Goal: Information Seeking & Learning: Learn about a topic

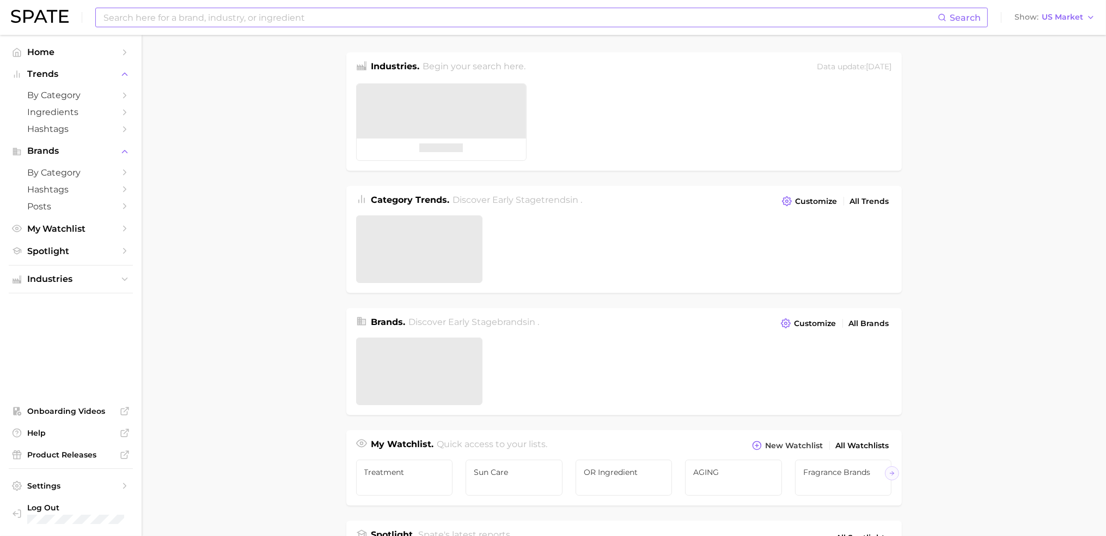
click at [362, 15] on input at bounding box center [520, 17] width 836 height 19
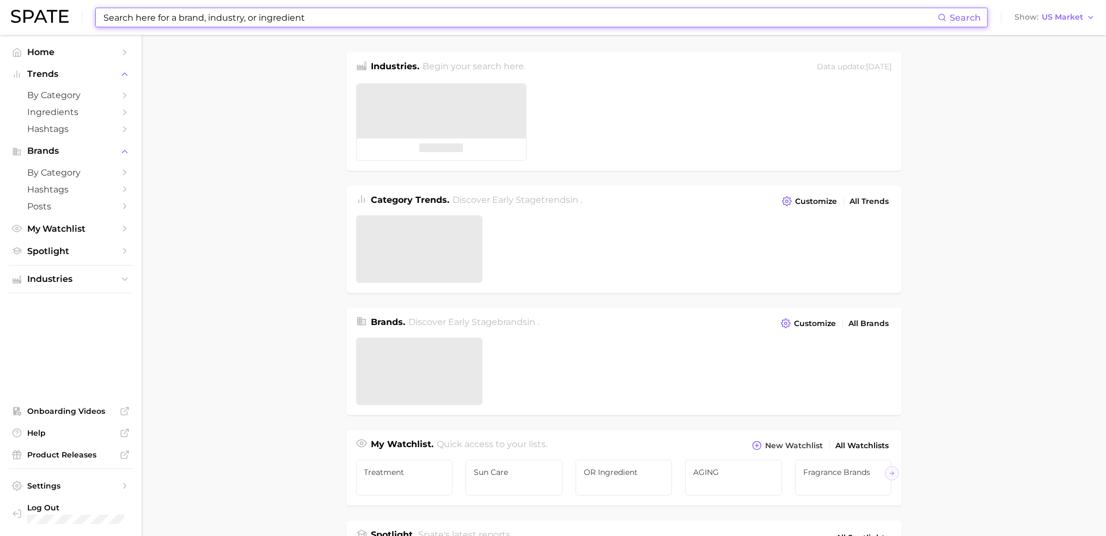
click at [362, 15] on input at bounding box center [520, 17] width 836 height 19
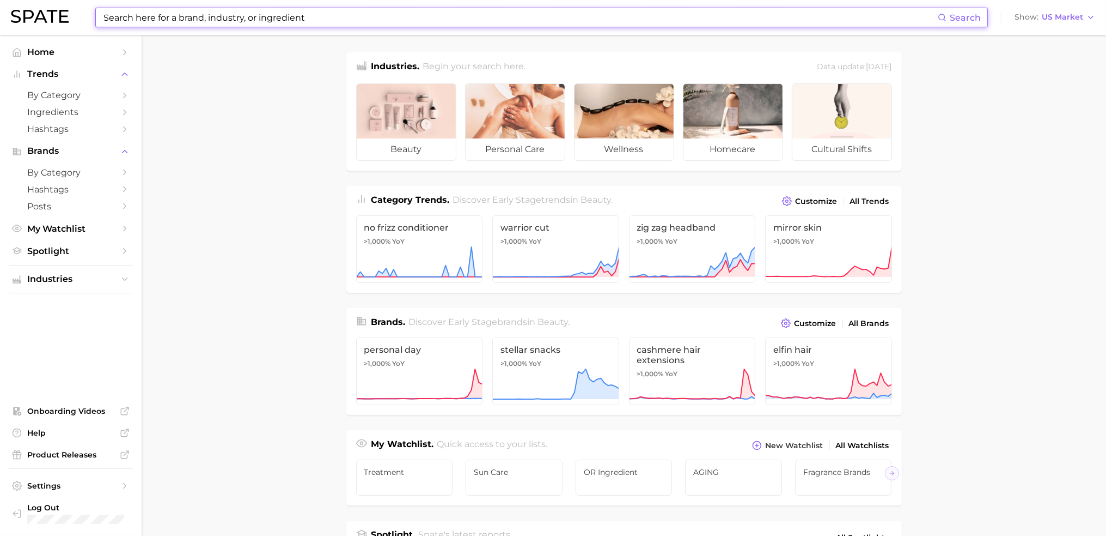
click at [283, 17] on input at bounding box center [520, 17] width 836 height 19
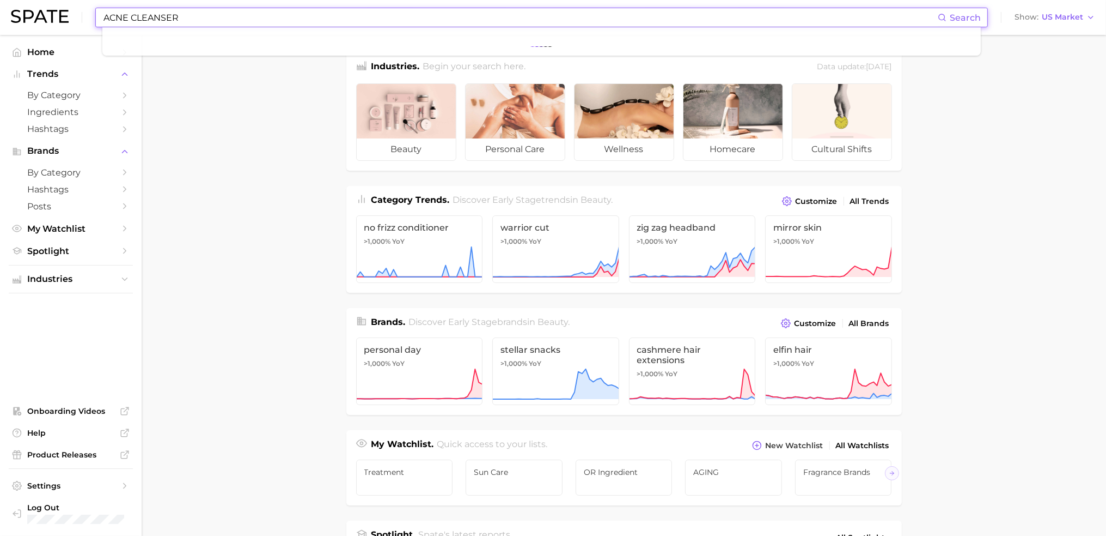
type input "ACNE CLEANSER"
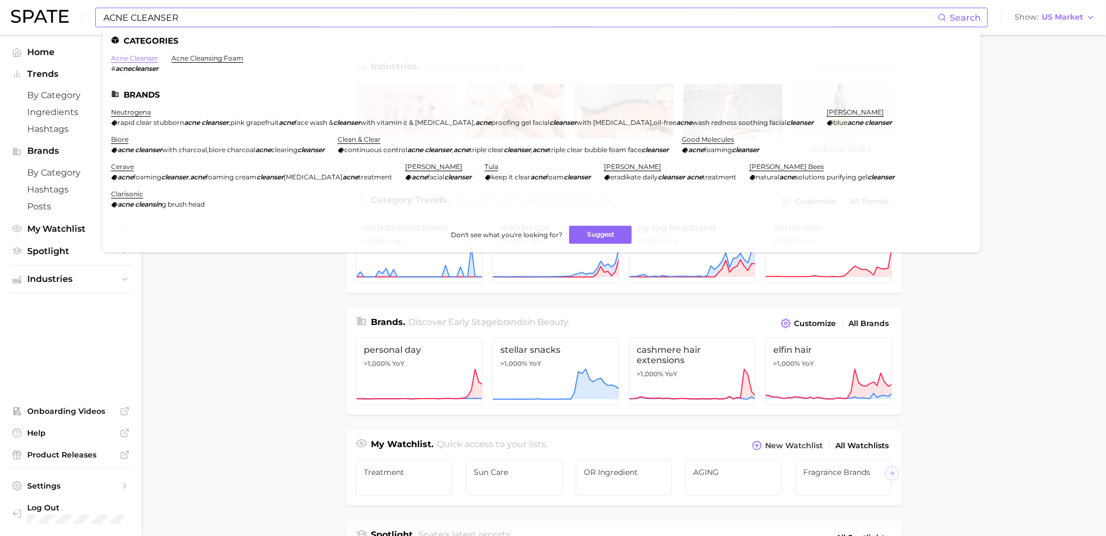
click at [139, 56] on link "acne cleanser" at bounding box center [134, 58] width 47 height 8
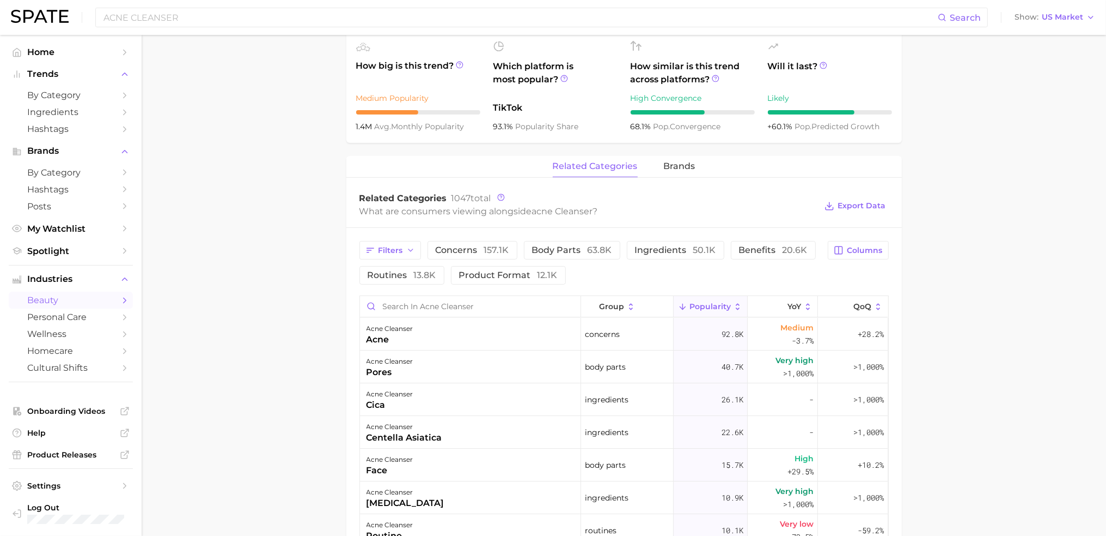
scroll to position [436, 0]
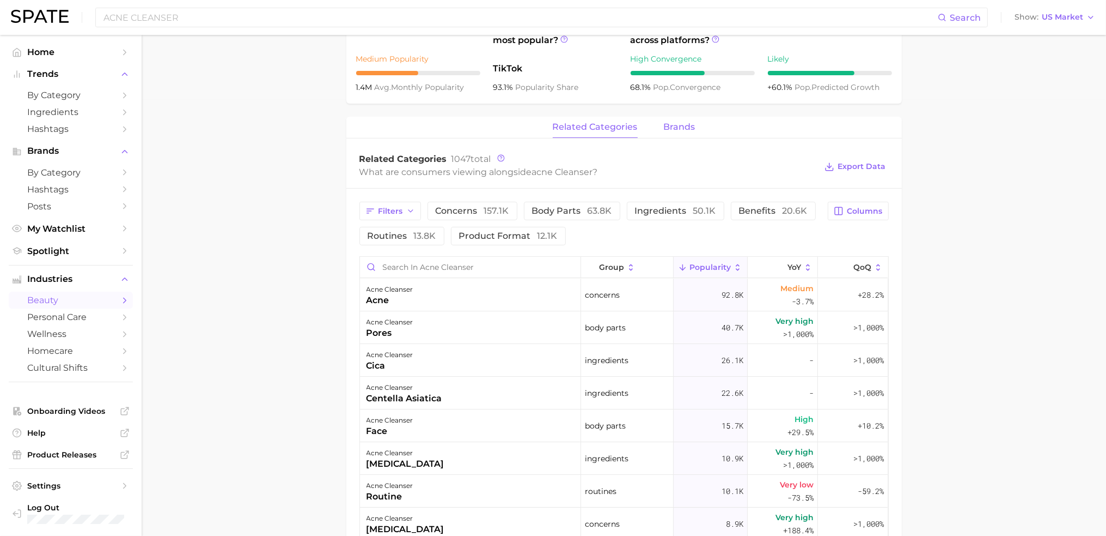
click at [676, 125] on span "brands" at bounding box center [680, 127] width 32 height 10
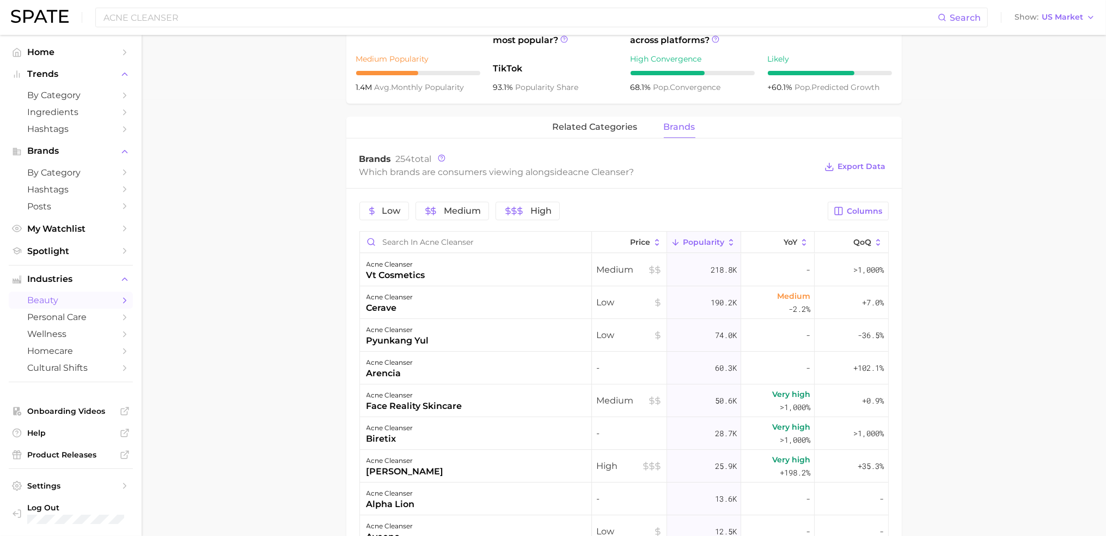
click at [1054, 327] on main "1. skincare 2. face products 3. cleansing products 4. acne cleanser Overview Go…" at bounding box center [624, 216] width 965 height 1235
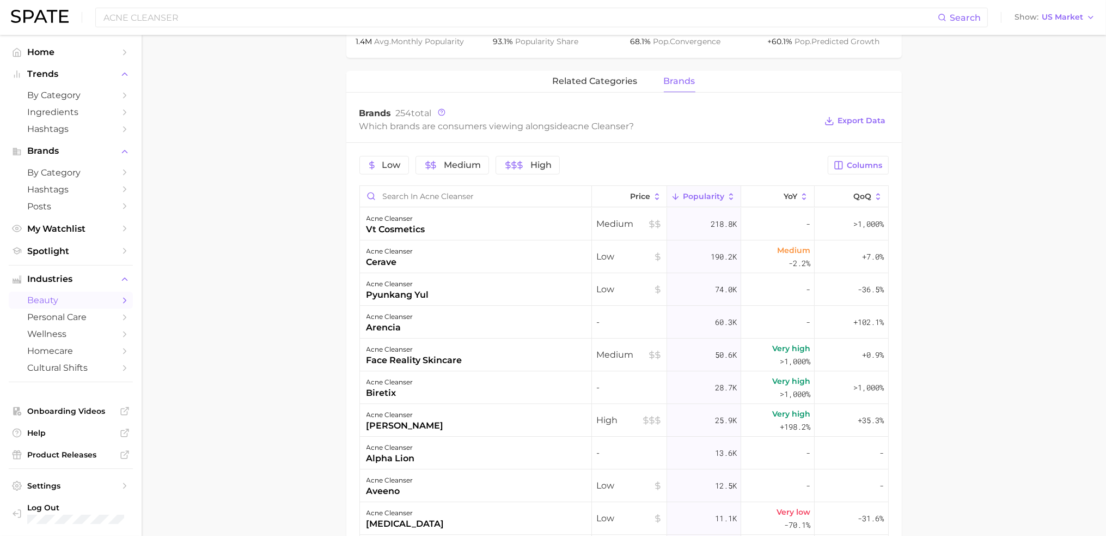
scroll to position [545, 0]
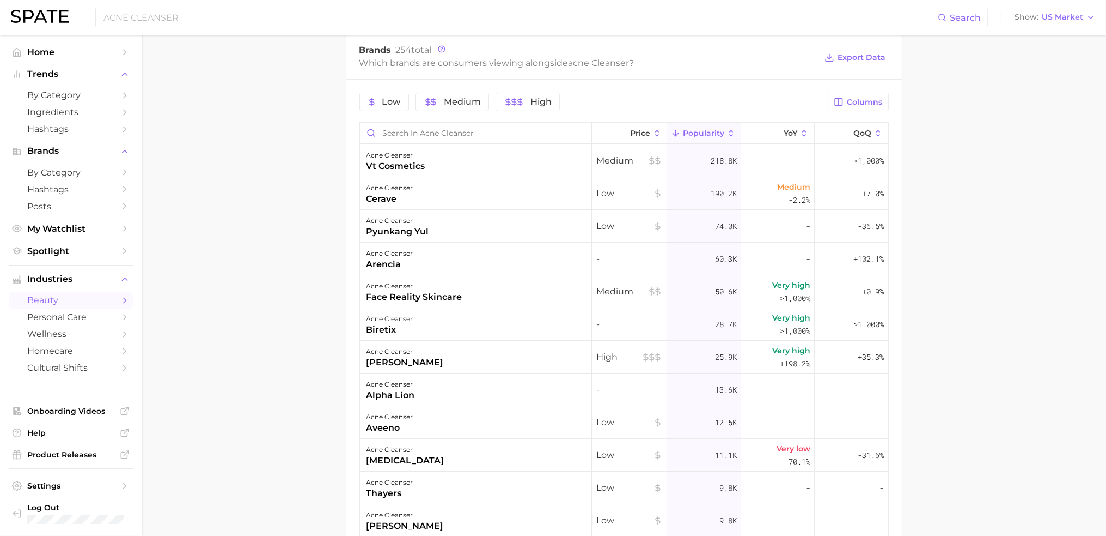
click at [963, 392] on main "1. skincare 2. face products 3. cleansing products 4. acne cleanser Overview Go…" at bounding box center [624, 107] width 965 height 1235
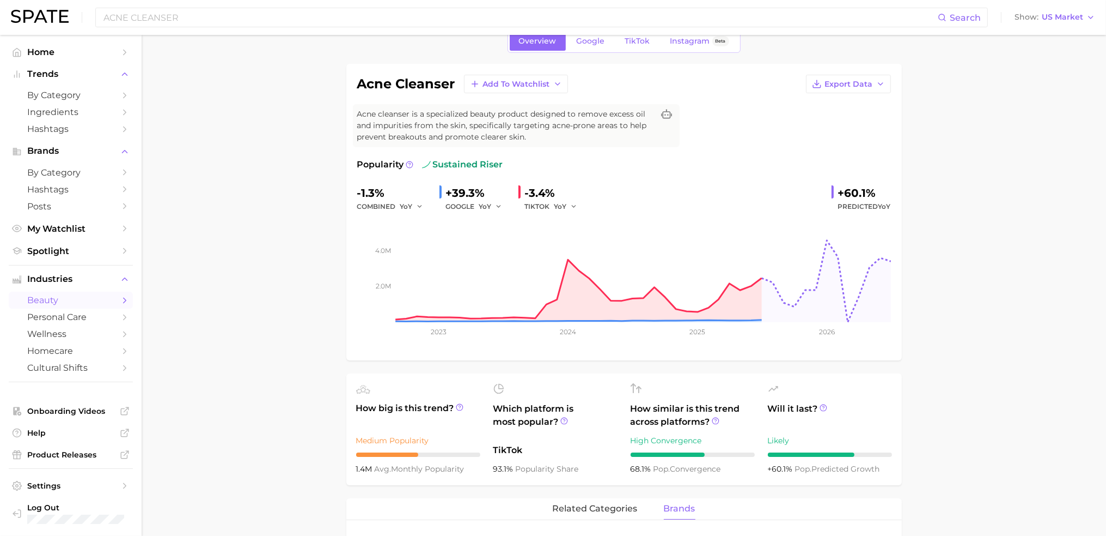
scroll to position [0, 0]
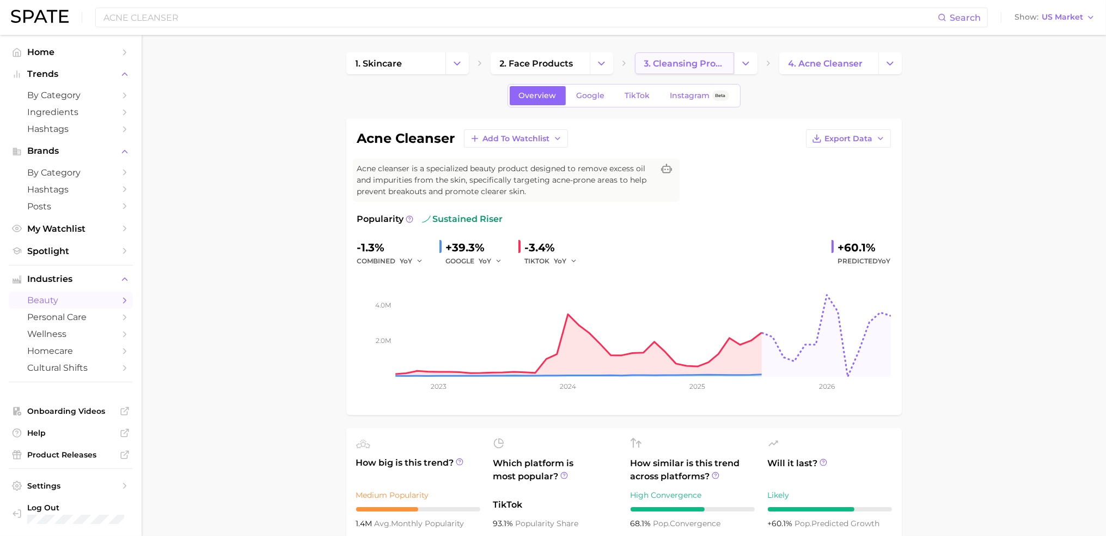
click at [676, 70] on link "3. cleansing products" at bounding box center [684, 63] width 99 height 22
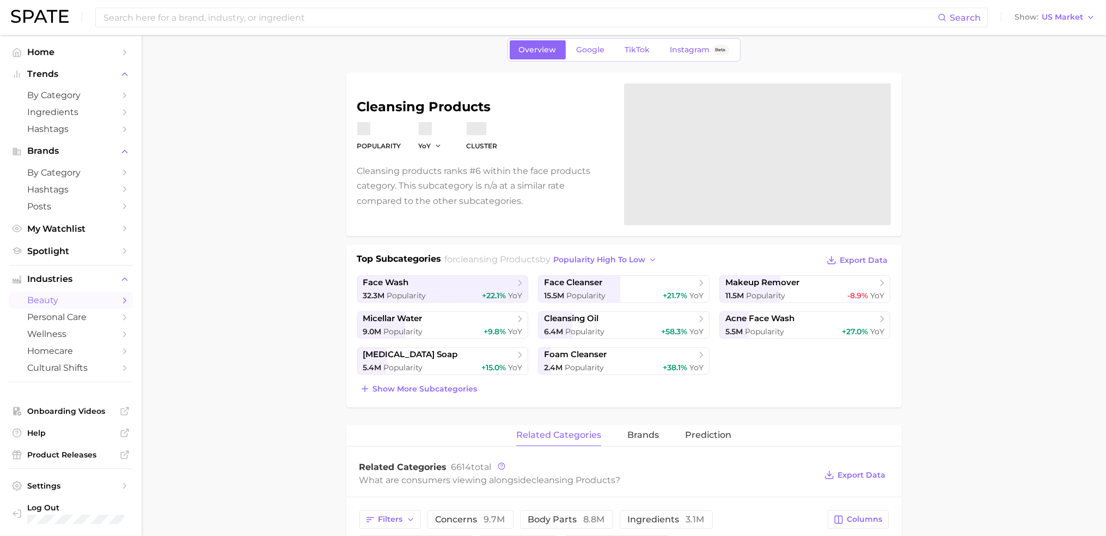
scroll to position [163, 0]
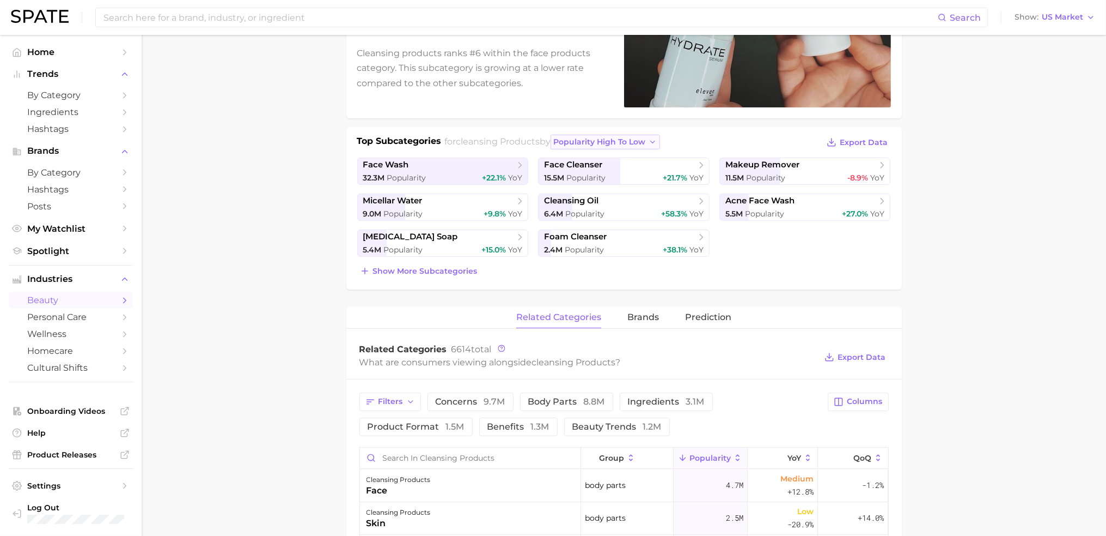
click at [634, 144] on span "popularity high to low" at bounding box center [599, 141] width 92 height 9
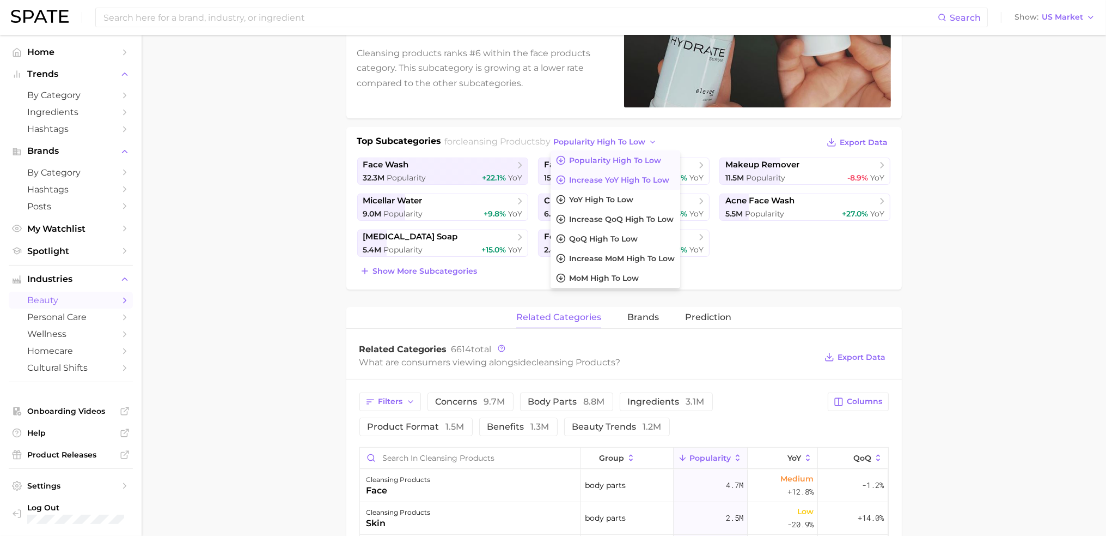
click at [636, 176] on span "Increase YoY high to low" at bounding box center [619, 179] width 100 height 9
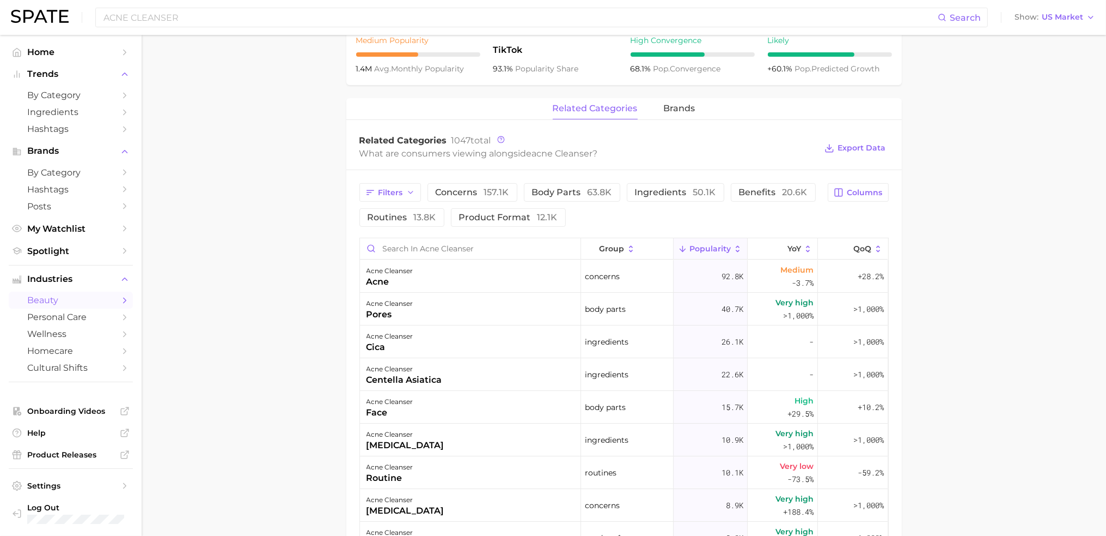
scroll to position [436, 0]
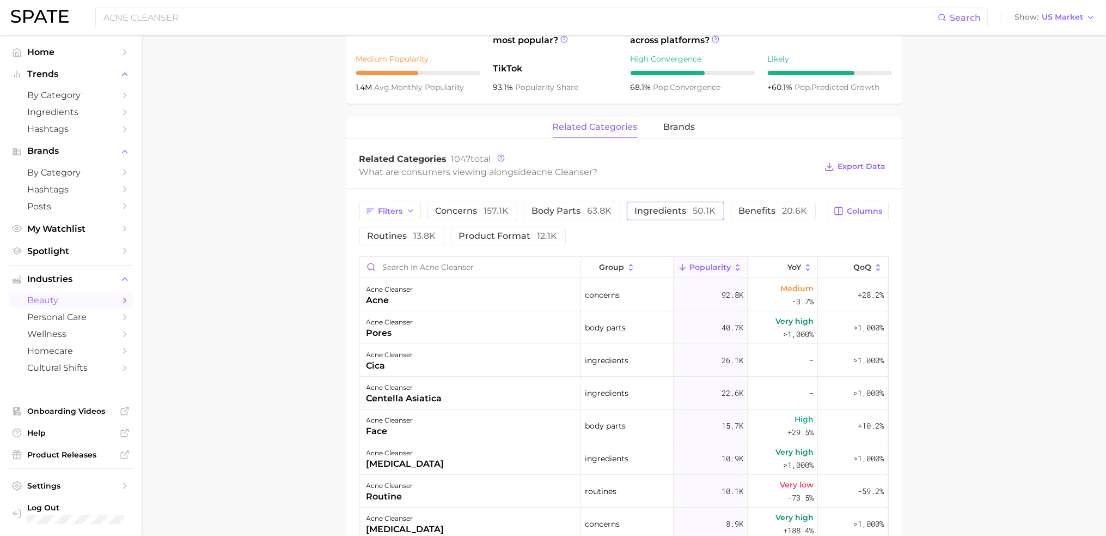
click at [683, 216] on button "ingredients 50.1k" at bounding box center [676, 211] width 98 height 19
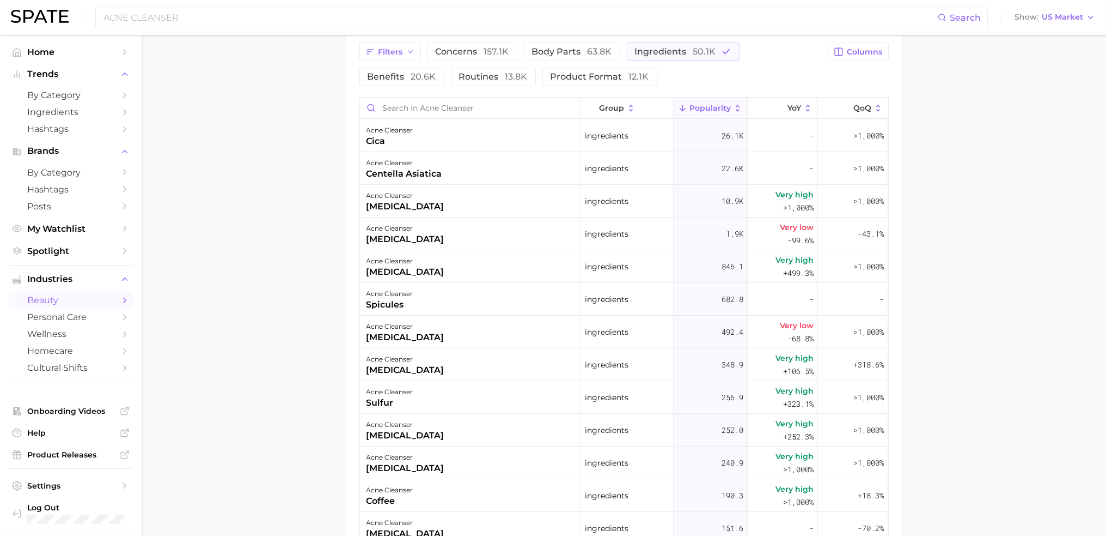
scroll to position [599, 0]
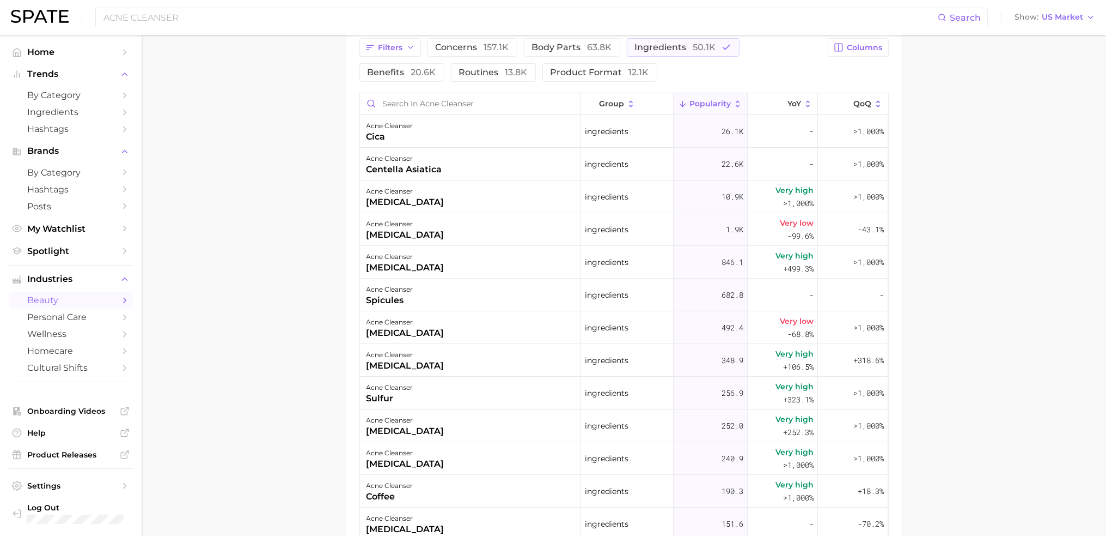
click at [209, 359] on main "1. skincare 2. face products 3. cleansing products 4. acne cleanser Overview Go…" at bounding box center [624, 66] width 965 height 1260
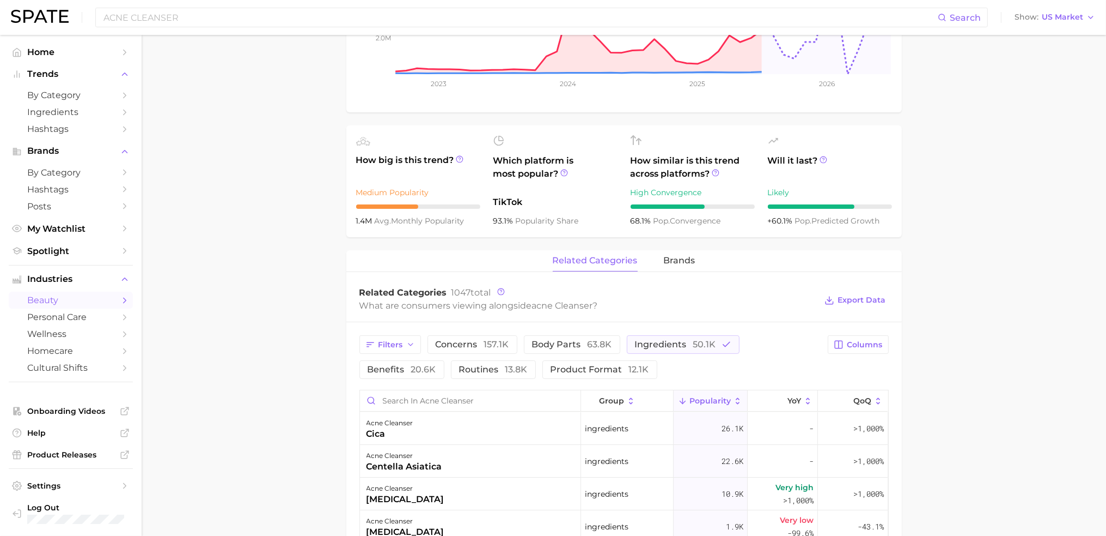
scroll to position [0, 0]
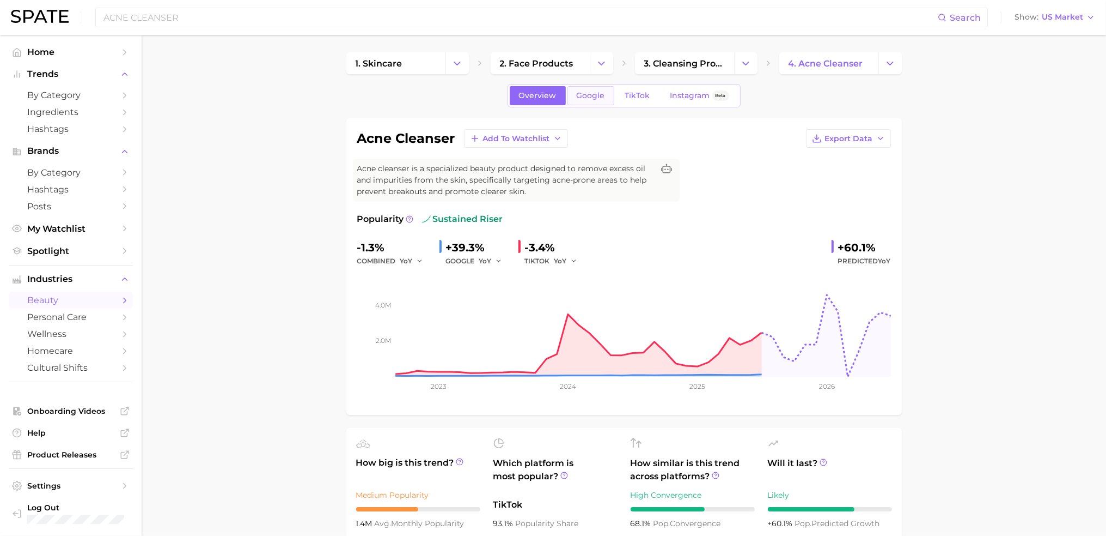
click at [595, 99] on span "Google" at bounding box center [591, 95] width 28 height 9
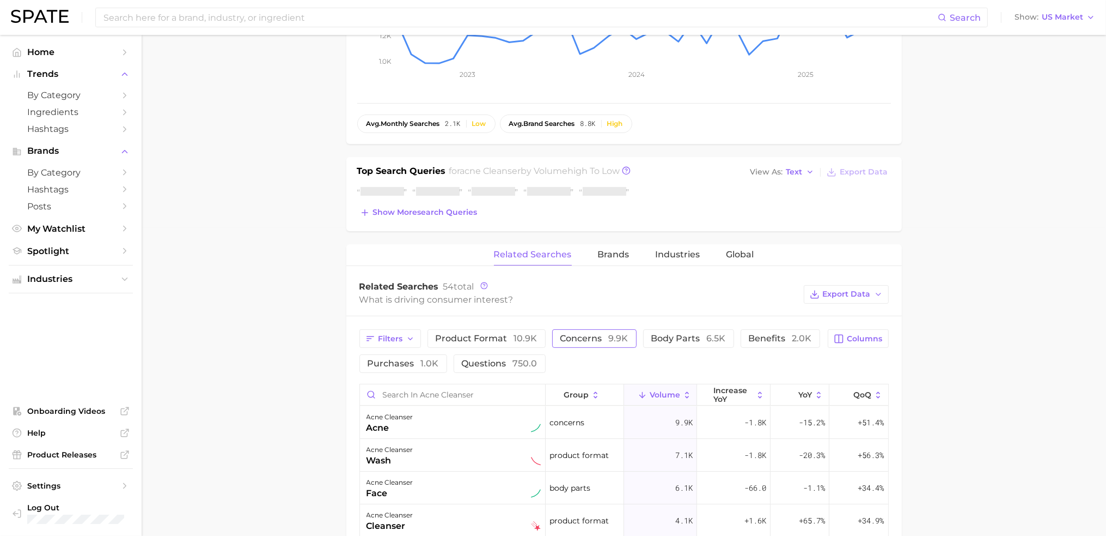
scroll to position [327, 0]
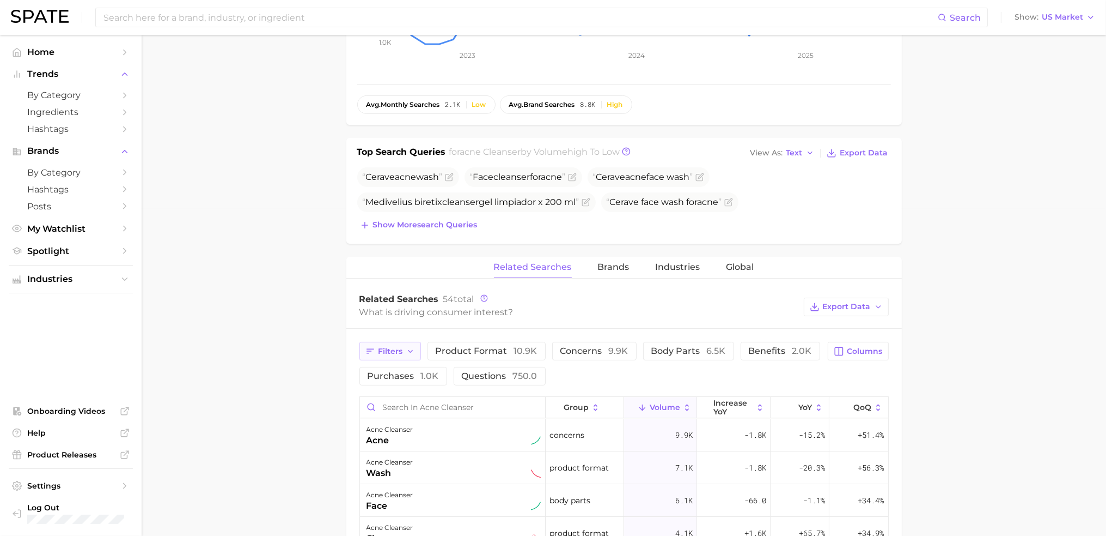
click at [404, 352] on button "Filters" at bounding box center [391, 351] width 62 height 19
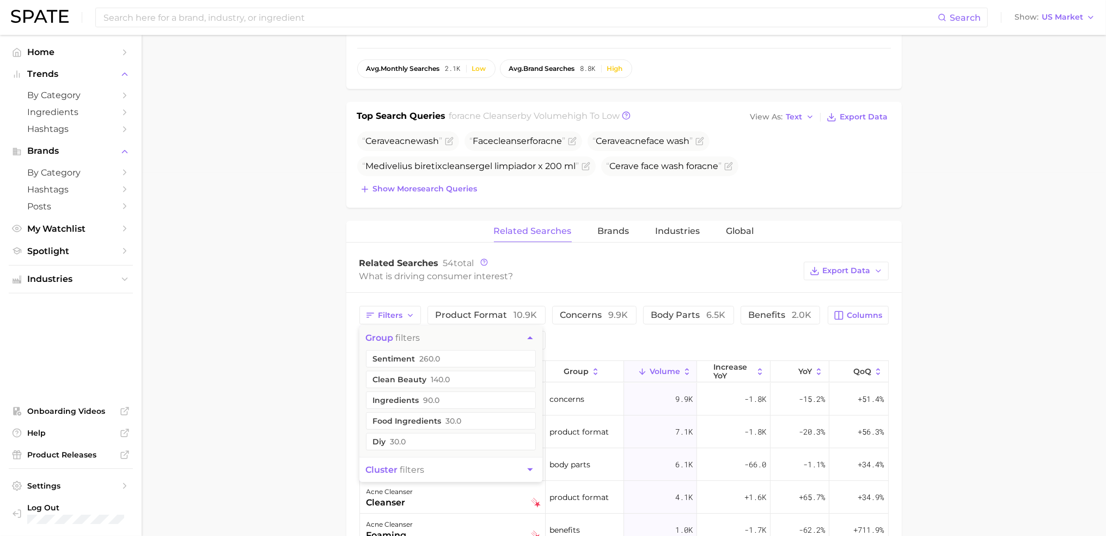
scroll to position [381, 0]
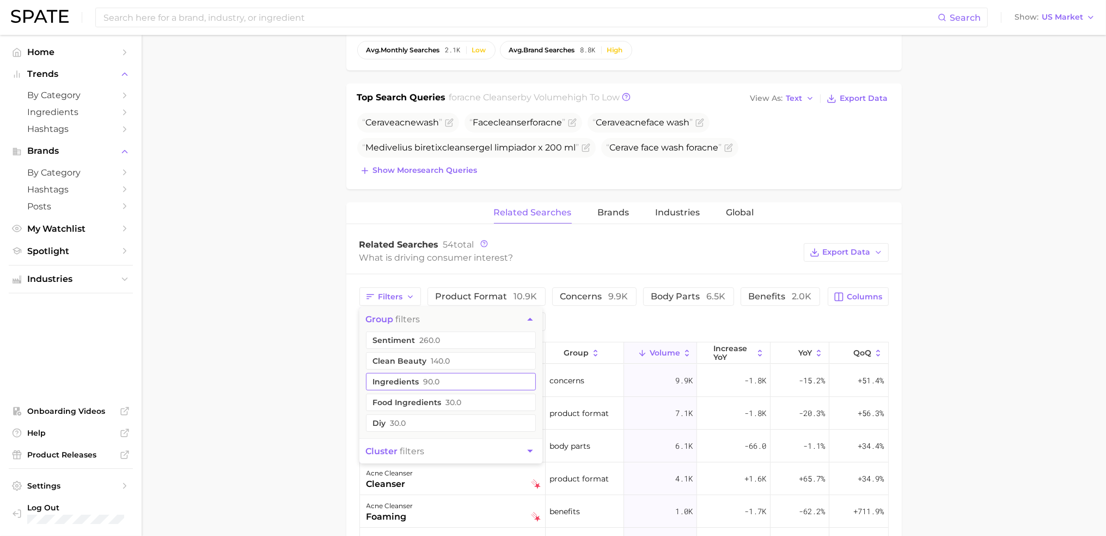
click at [453, 377] on button "ingredients 90.0" at bounding box center [451, 381] width 170 height 17
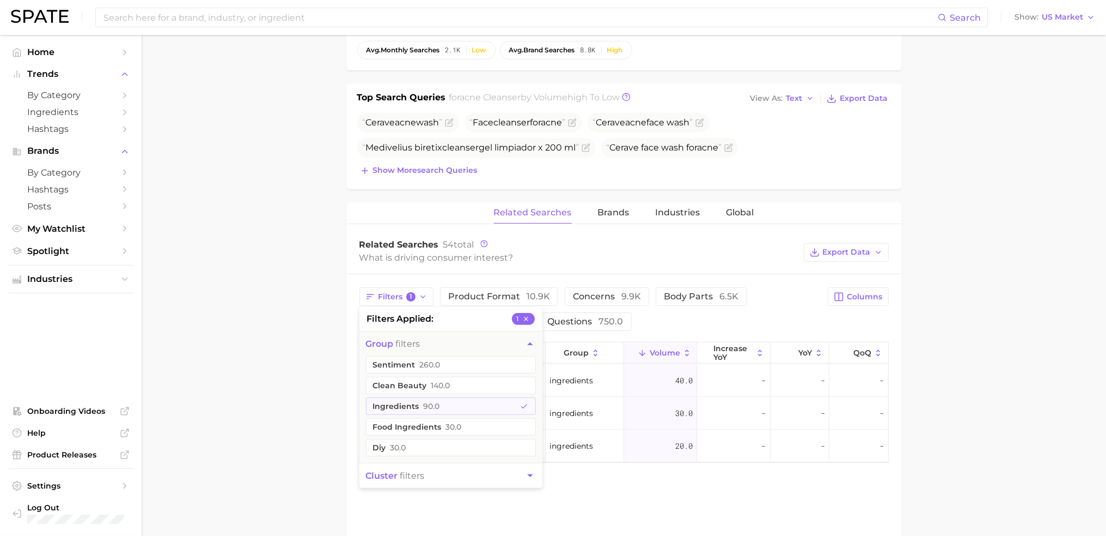
click at [318, 374] on main "1. skincare 2. face products 3. cleansing products 4. acne cleanser Overview Go…" at bounding box center [624, 188] width 965 height 1069
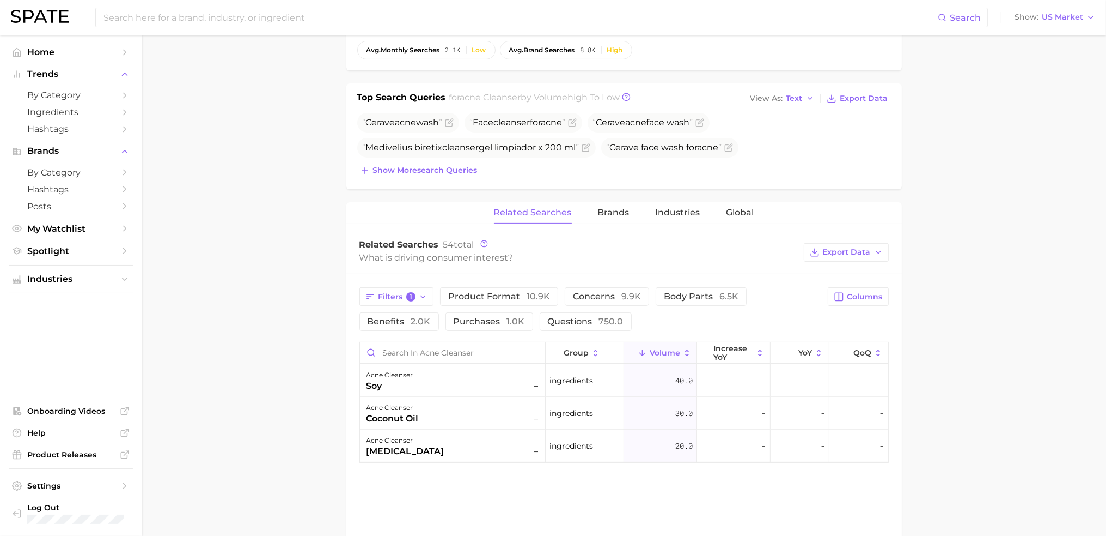
click at [315, 404] on main "1. skincare 2. face products 3. cleansing products 4. acne cleanser Overview Go…" at bounding box center [624, 188] width 965 height 1069
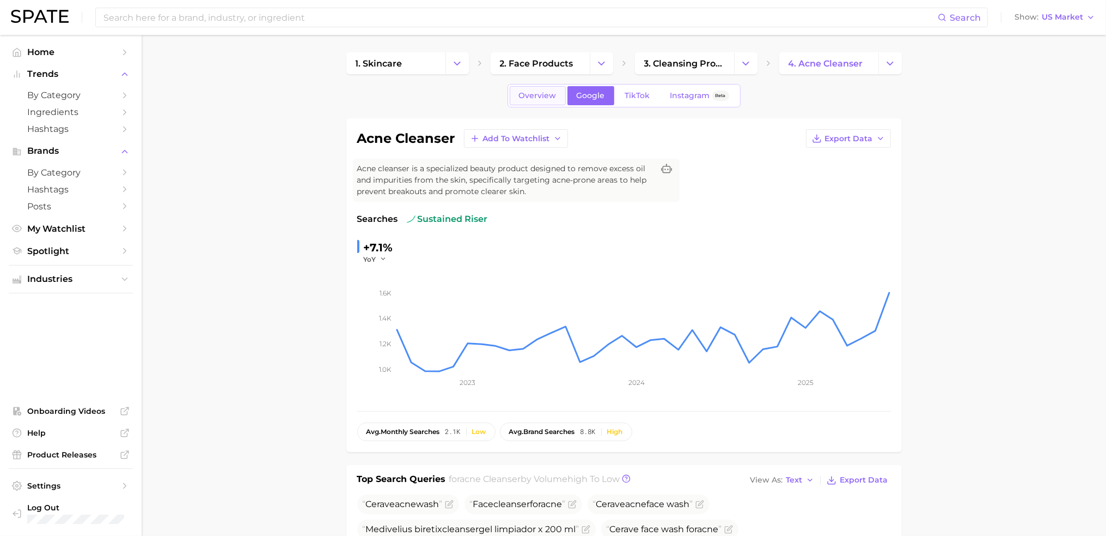
click at [536, 98] on span "Overview" at bounding box center [538, 95] width 38 height 9
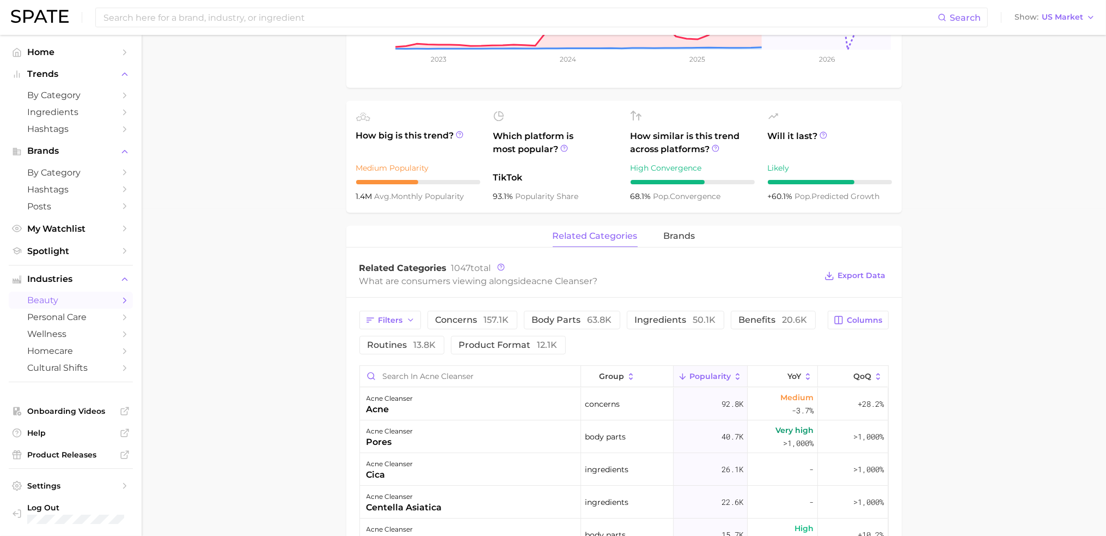
scroll to position [381, 0]
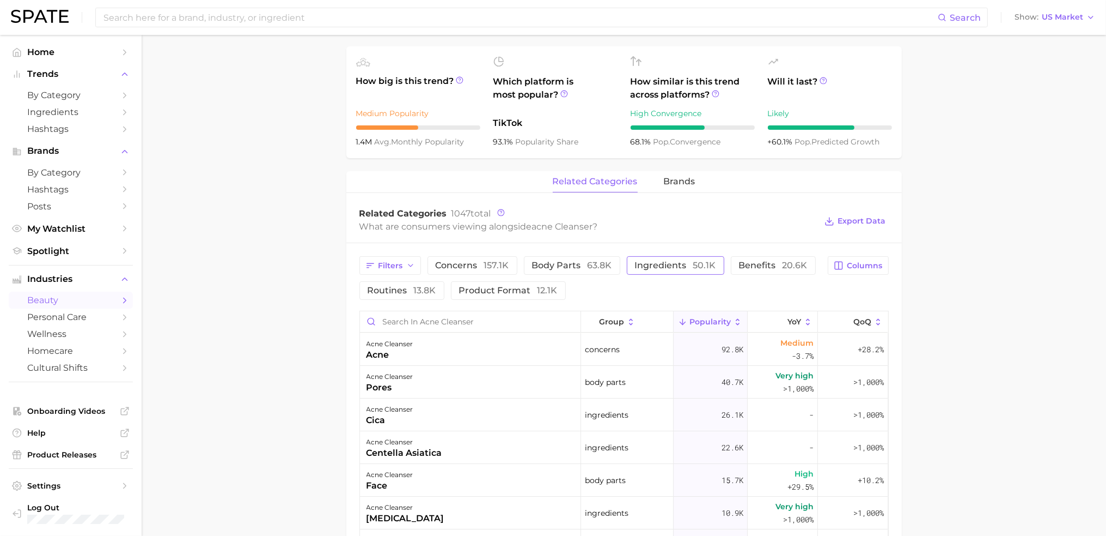
click at [683, 261] on span "ingredients 50.1k" at bounding box center [675, 265] width 81 height 9
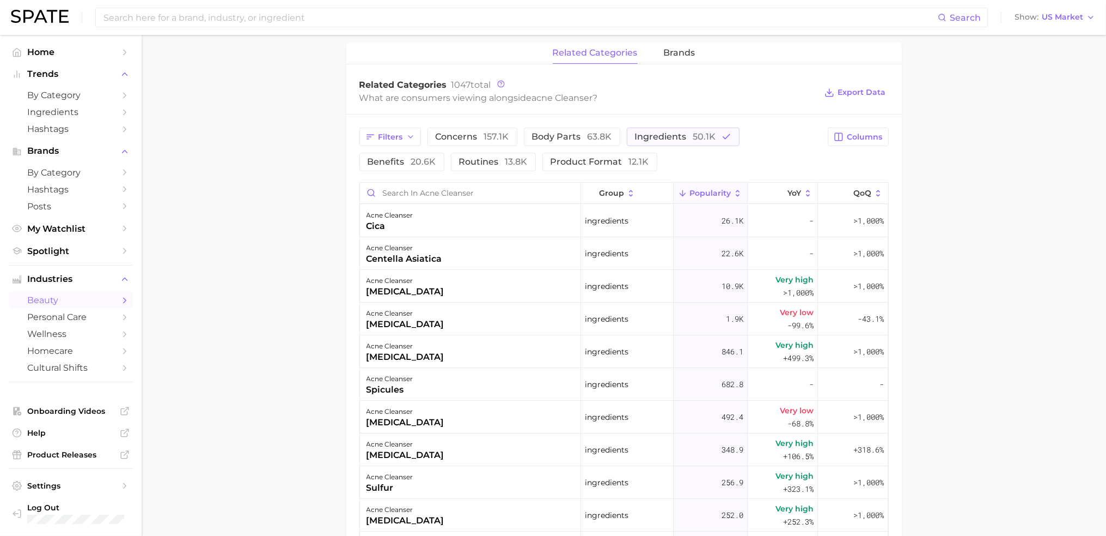
scroll to position [599, 0]
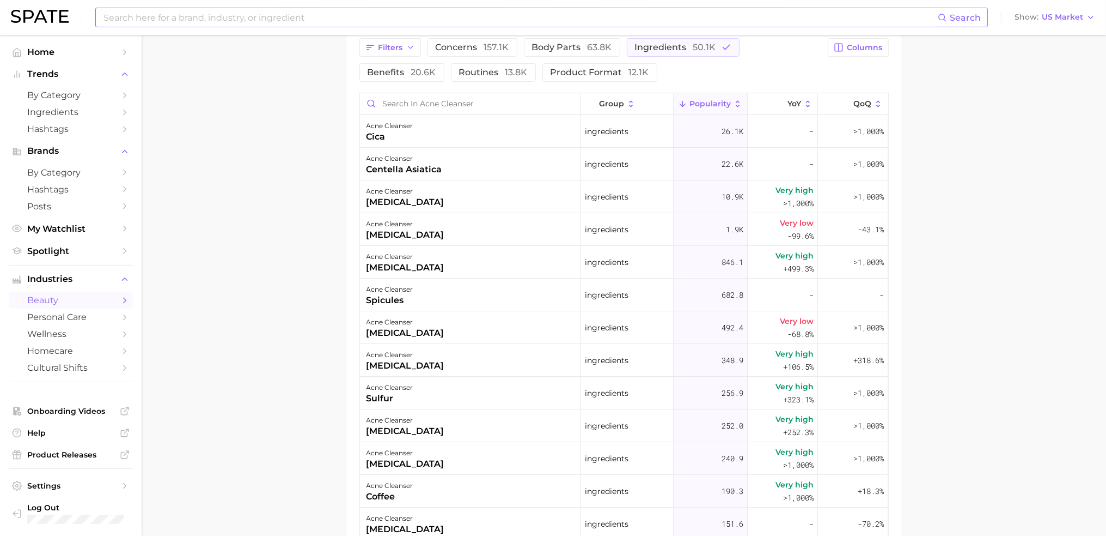
drag, startPoint x: 317, startPoint y: 355, endPoint x: 348, endPoint y: 8, distance: 347.9
click at [317, 355] on main "1. skincare 2. face products 3. cleansing products 4. acne cleanser Overview Go…" at bounding box center [624, 66] width 965 height 1260
